Goal: Find specific page/section: Find specific page/section

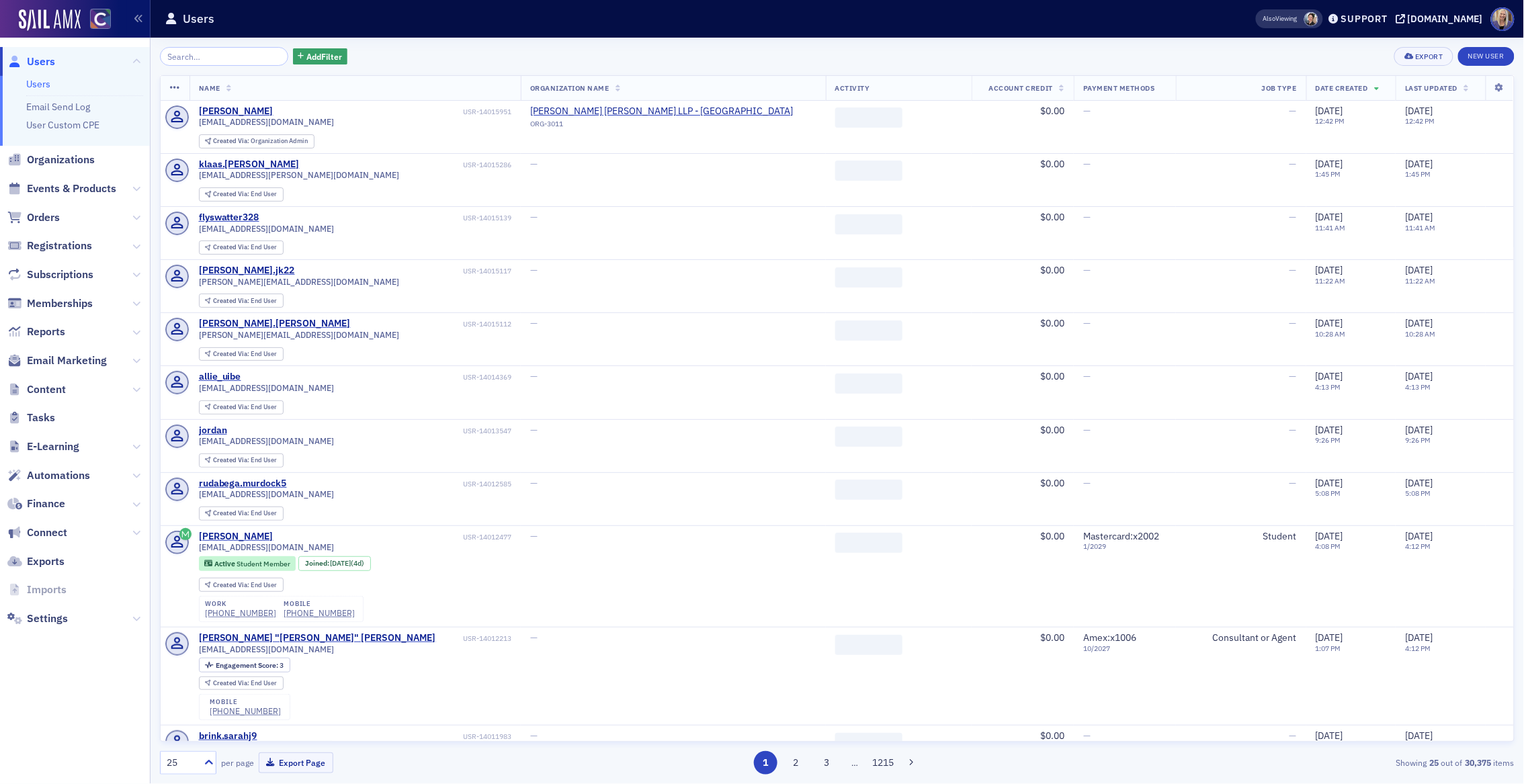
click at [253, 54] on input "search" at bounding box center [224, 56] width 128 height 19
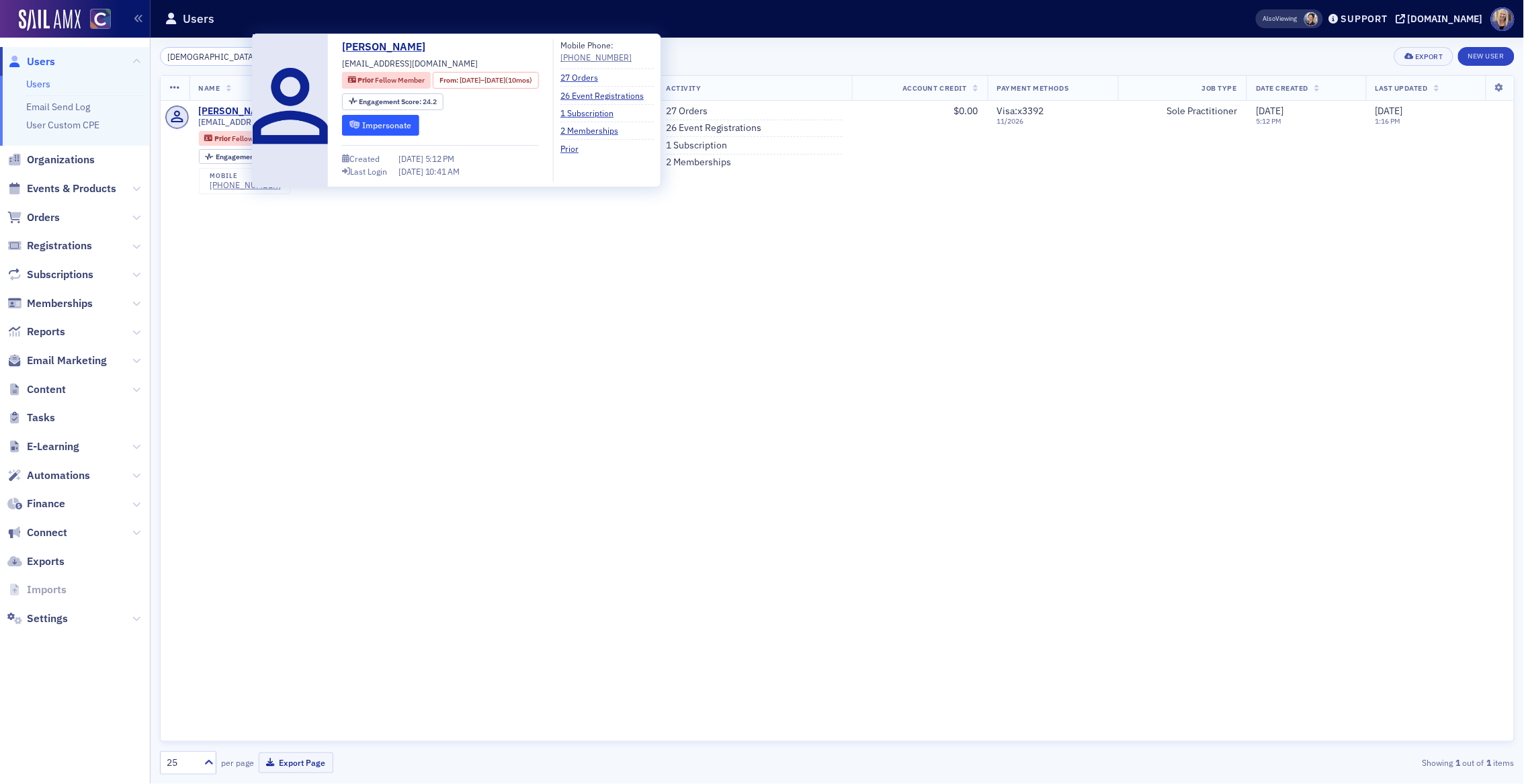
type input "laiza"
click at [394, 126] on button "Impersonate" at bounding box center [380, 125] width 77 height 20
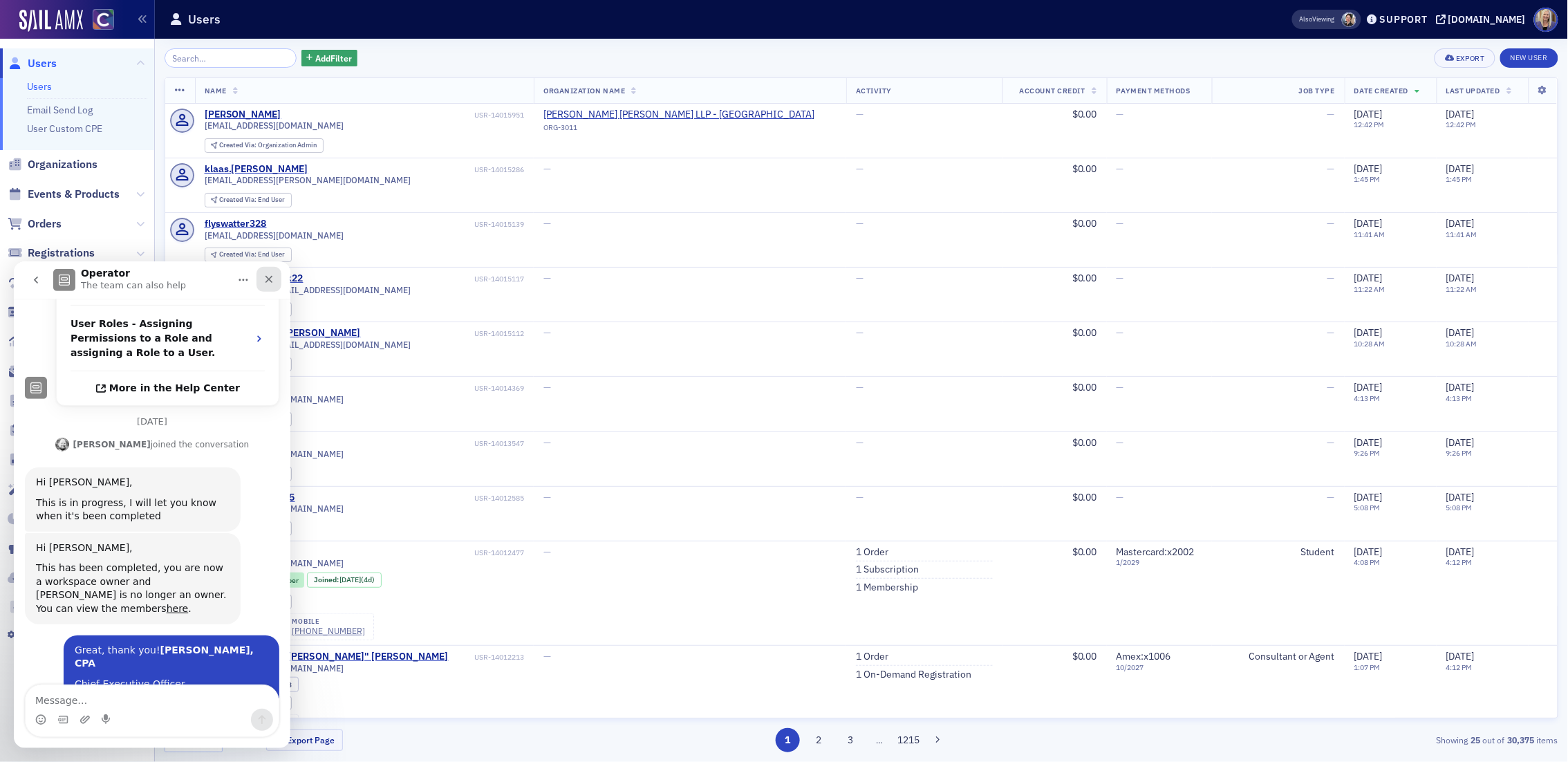
scroll to position [437, 0]
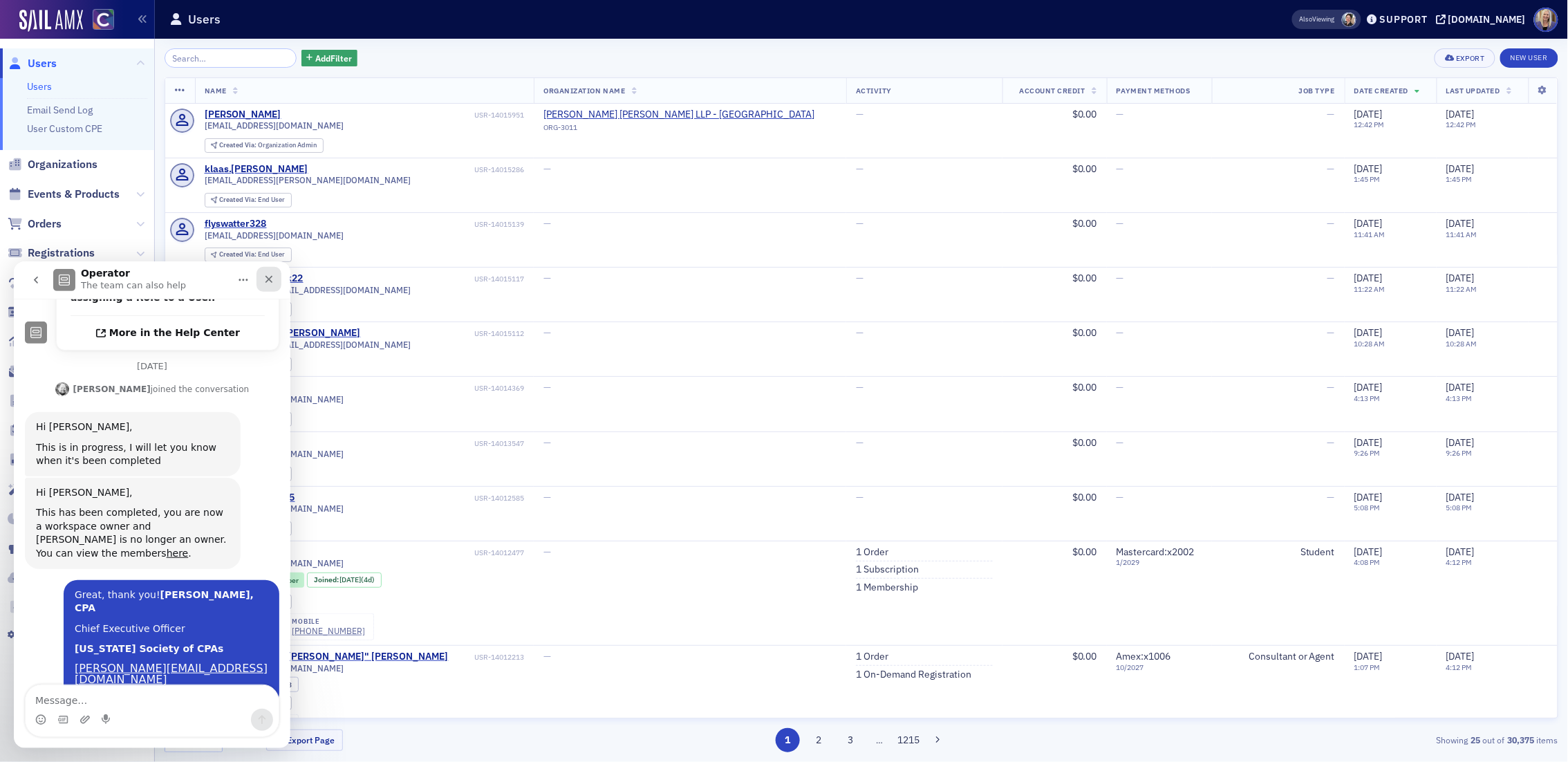
click at [268, 283] on icon "Close" at bounding box center [268, 278] width 11 height 11
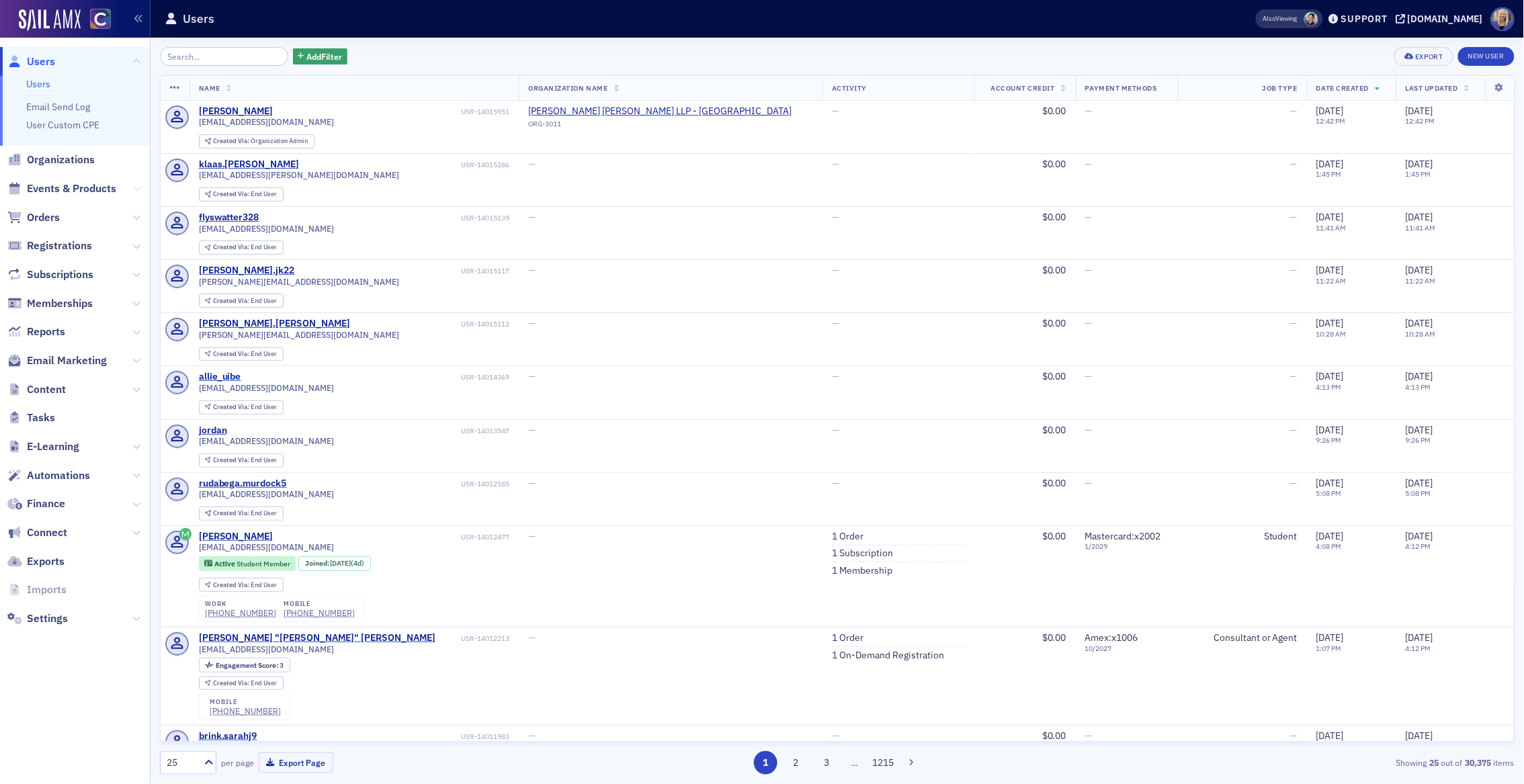
click at [137, 190] on icon at bounding box center [137, 189] width 8 height 8
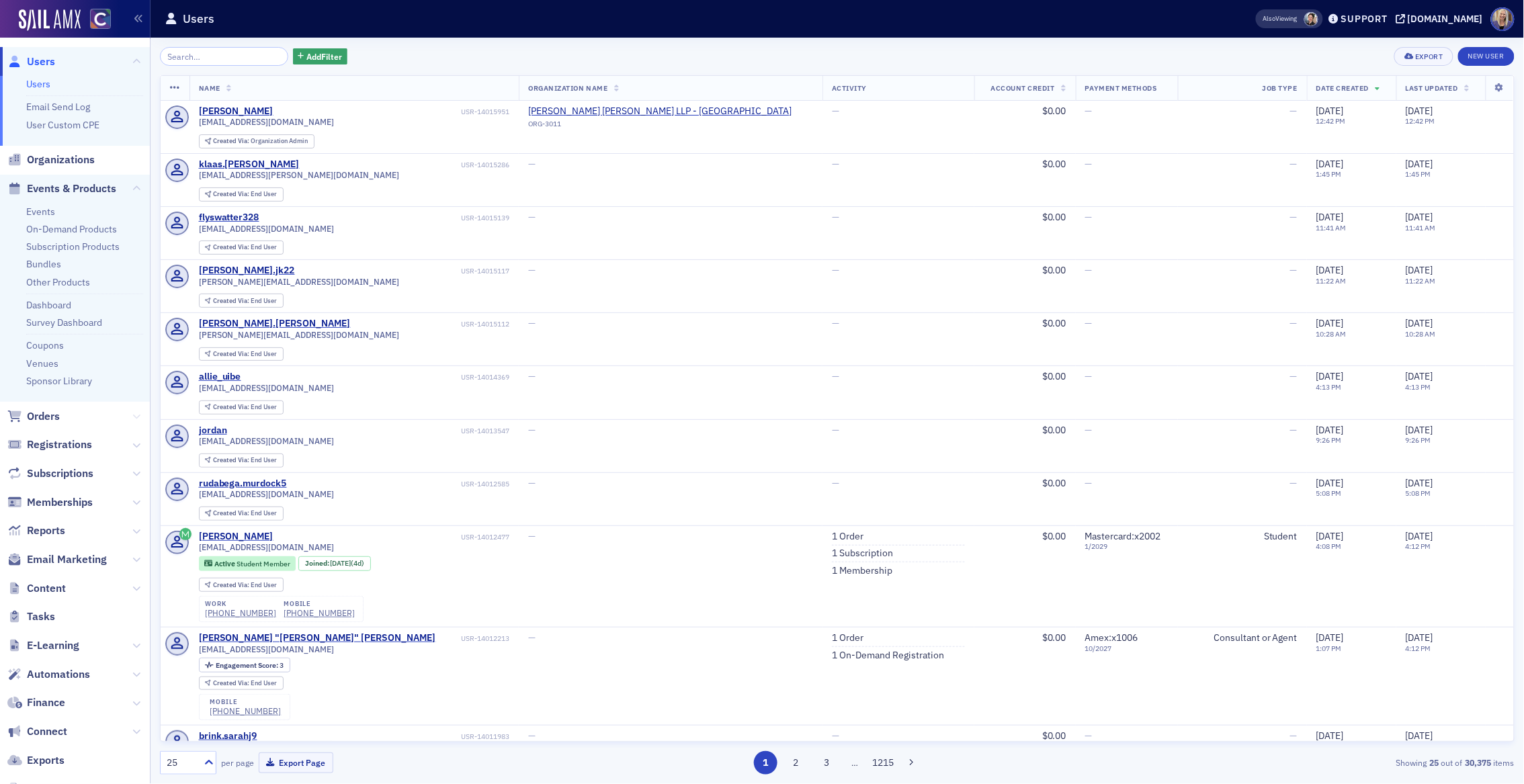
click at [132, 414] on icon at bounding box center [137, 417] width 8 height 8
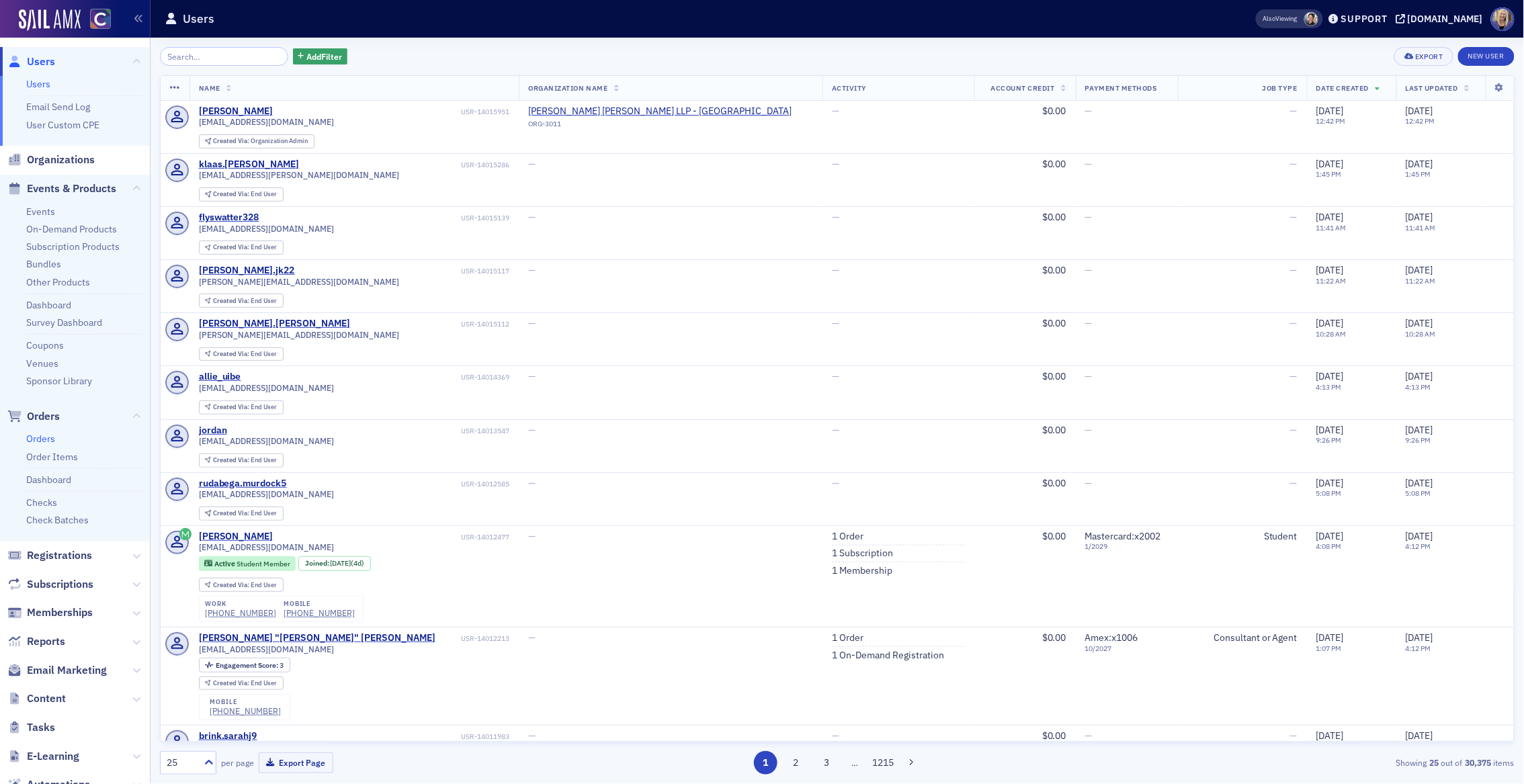
click at [45, 435] on link "Orders" at bounding box center [40, 438] width 29 height 12
